Goal: Task Accomplishment & Management: Use online tool/utility

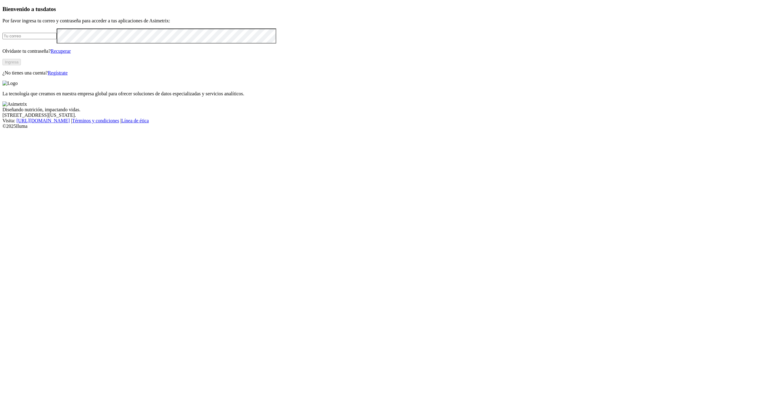
type input "[PERSON_NAME][EMAIL_ADDRESS][PERSON_NAME][DOMAIN_NAME]"
click at [21, 65] on button "Ingresa" at bounding box center [11, 62] width 18 height 6
